Goal: Information Seeking & Learning: Find specific fact

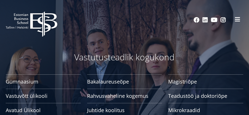
click at [233, 19] on button at bounding box center [236, 19] width 11 height 11
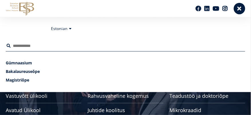
click at [43, 44] on input "Otsing" at bounding box center [125, 45] width 239 height 11
type input "**********"
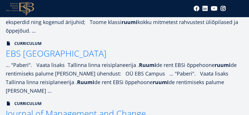
scroll to position [190, 0]
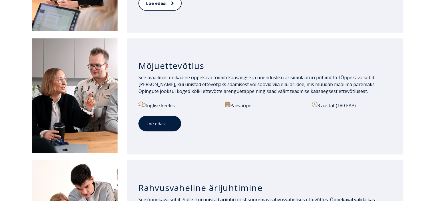
scroll to position [267, 0]
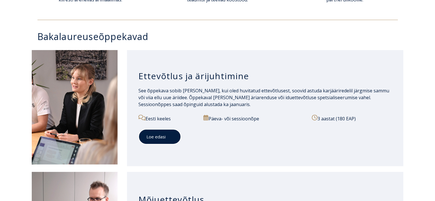
click at [164, 131] on link "Loe edasi" at bounding box center [159, 137] width 43 height 16
